Goal: Transaction & Acquisition: Subscribe to service/newsletter

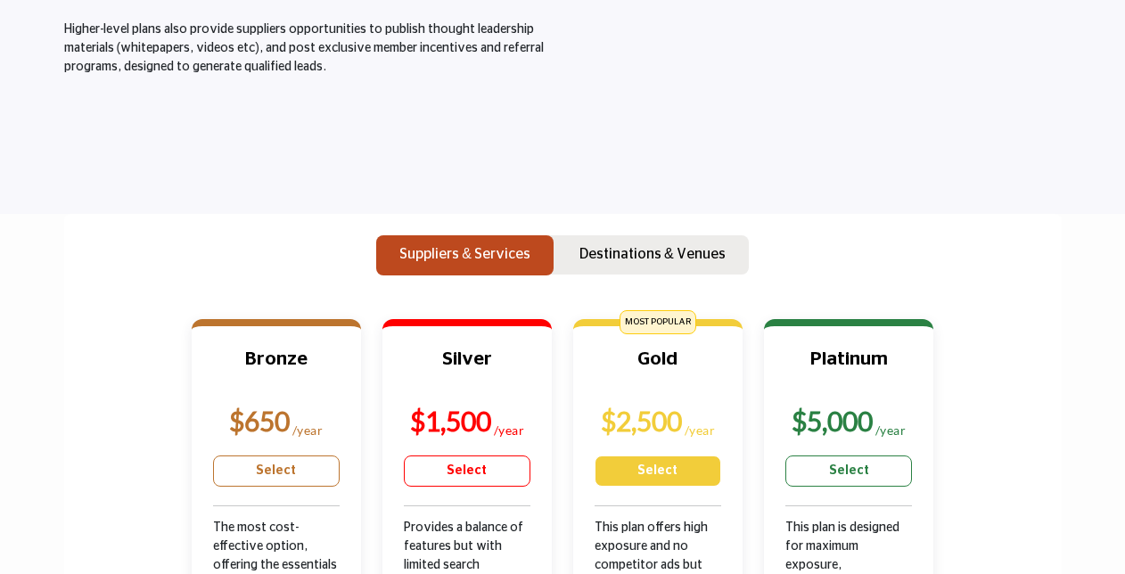
scroll to position [535, 0]
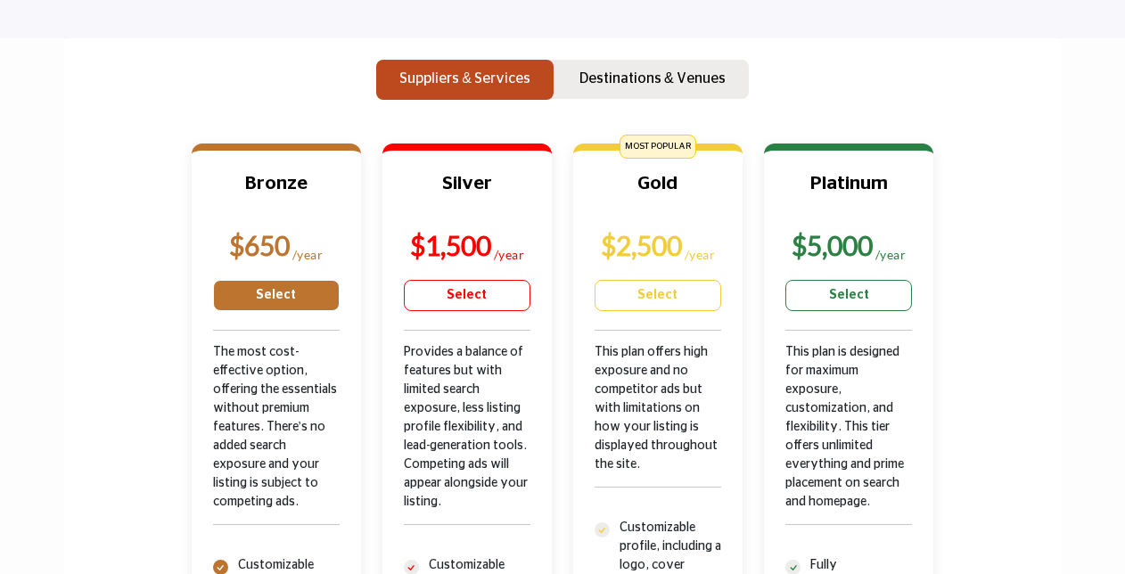
click at [260, 296] on link "Select" at bounding box center [276, 295] width 127 height 31
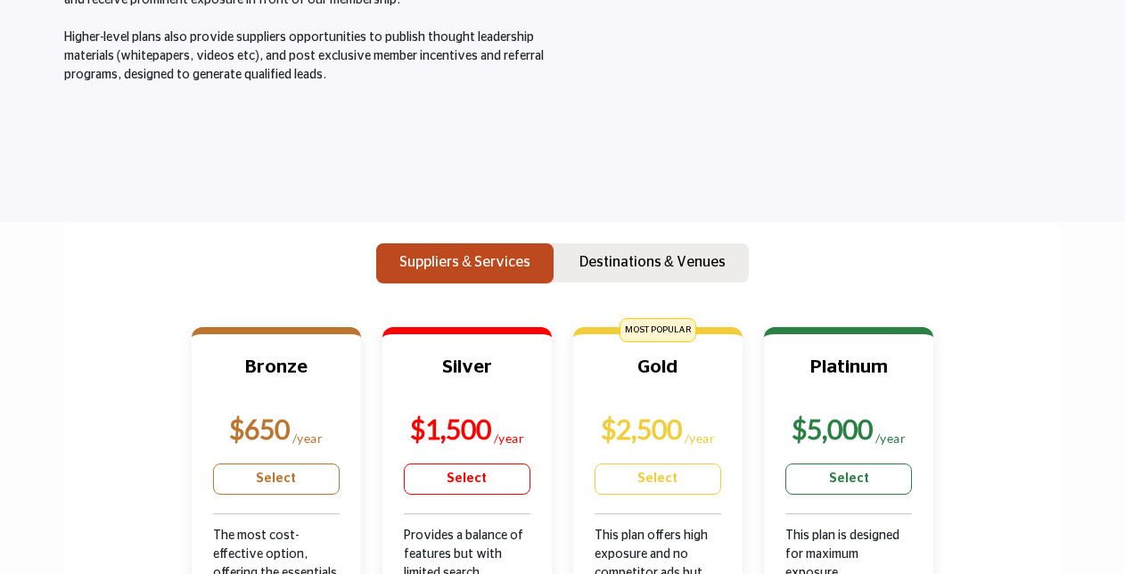
scroll to position [365, 0]
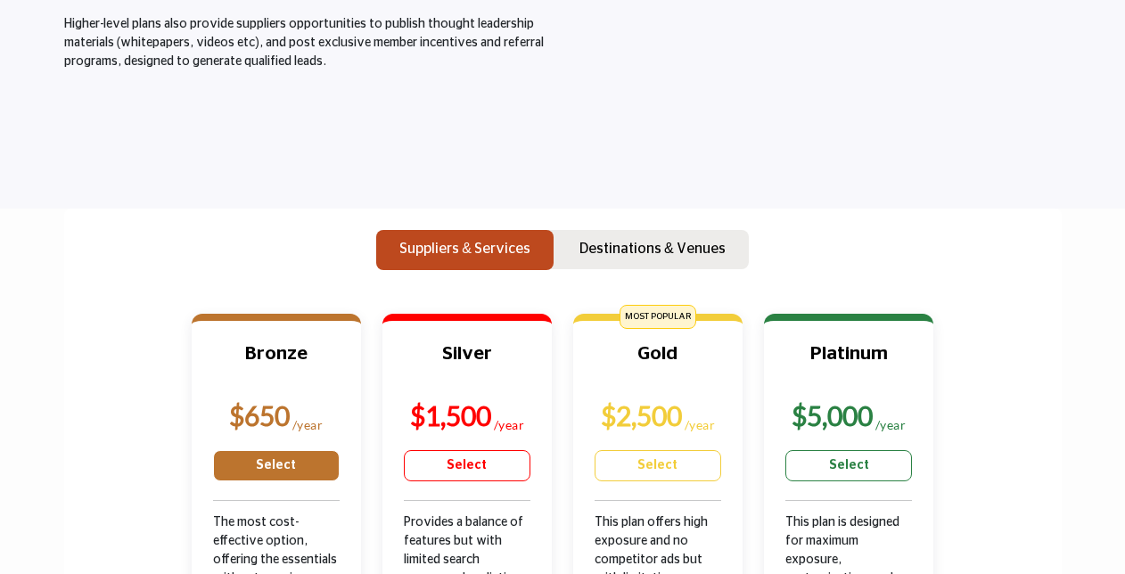
click at [279, 464] on link "Select" at bounding box center [276, 465] width 127 height 31
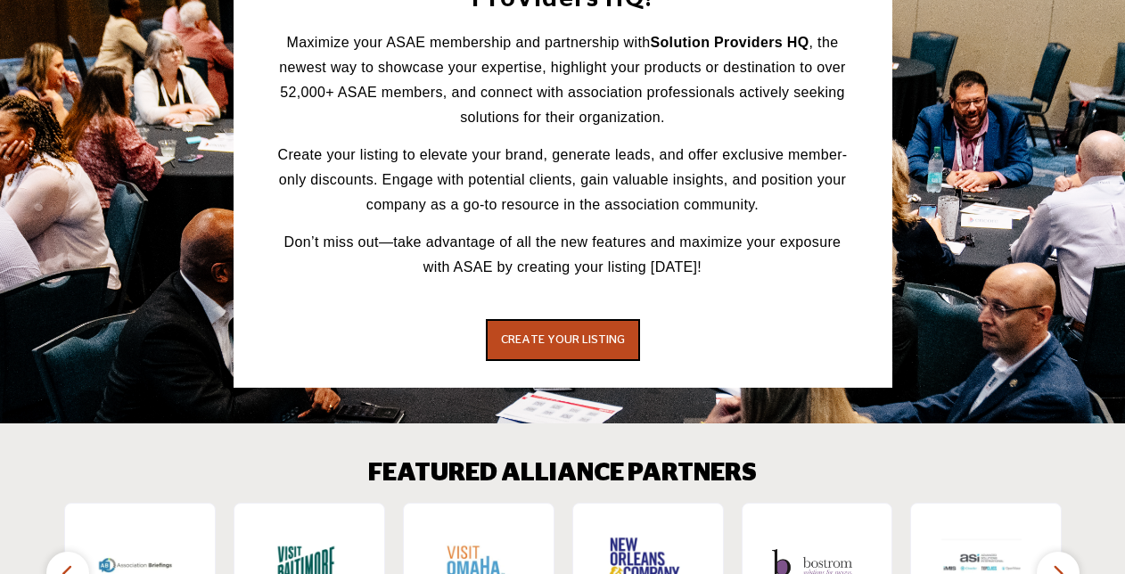
scroll to position [3264, 0]
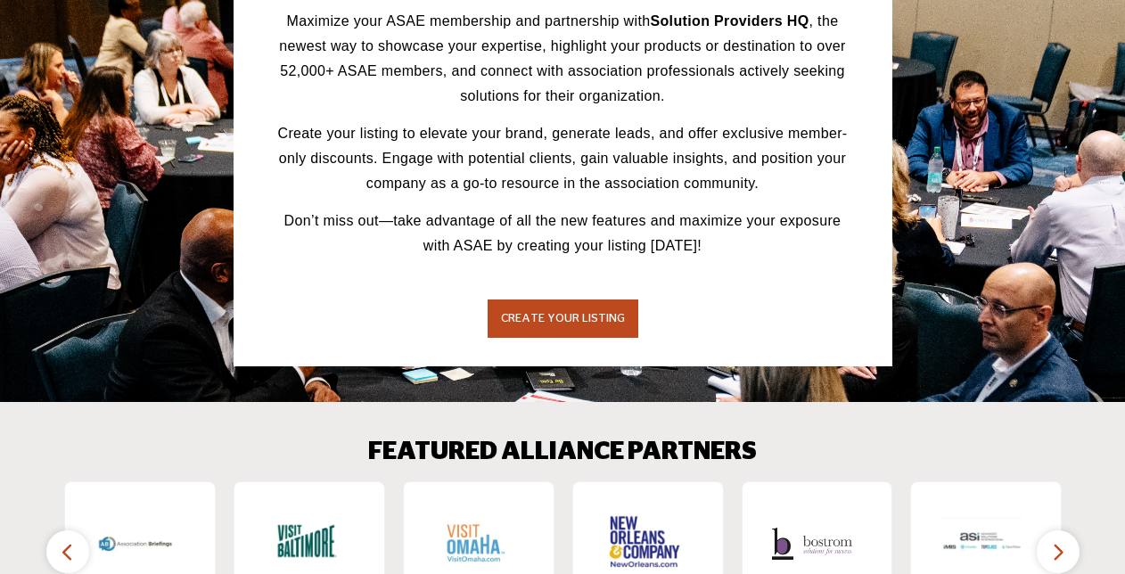
click at [587, 313] on span "CREATE YOUR LISTING" at bounding box center [563, 319] width 124 height 12
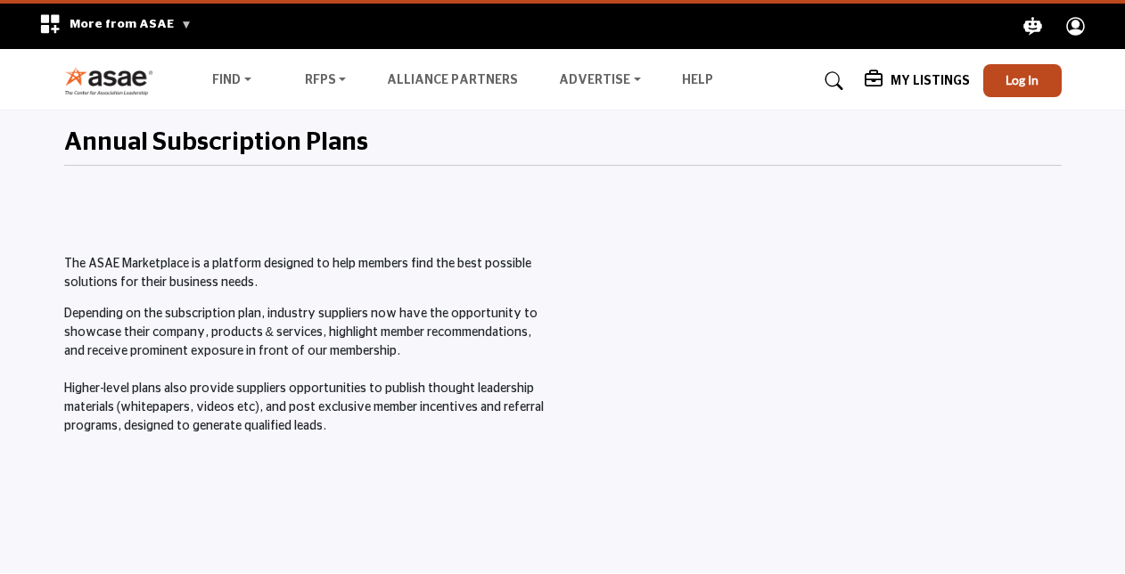
click at [838, 78] on icon at bounding box center [835, 81] width 18 height 18
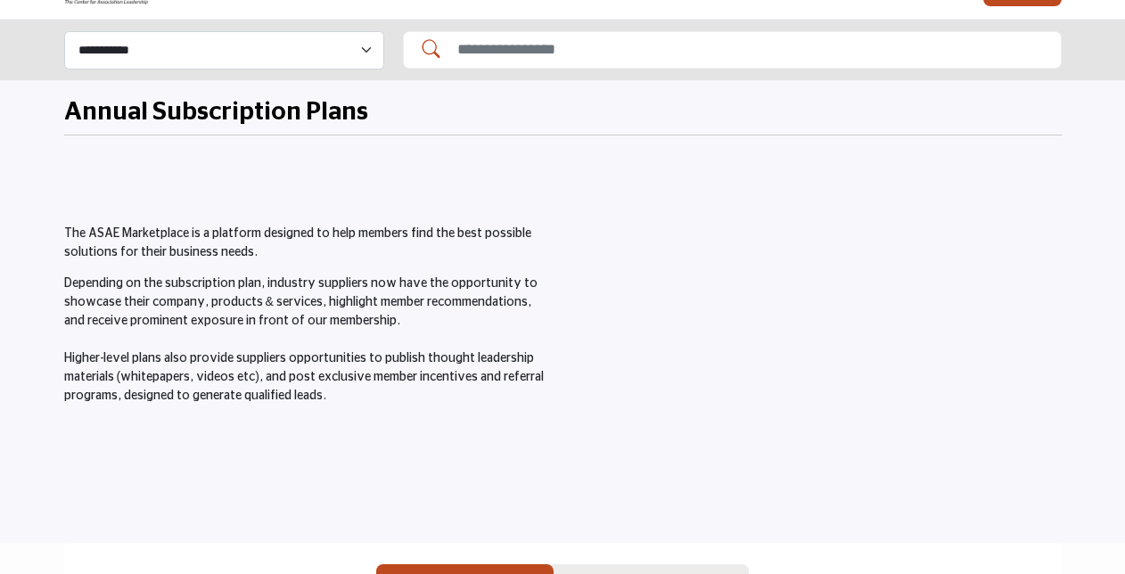
scroll to position [178, 0]
